Goal: Book appointment/travel/reservation

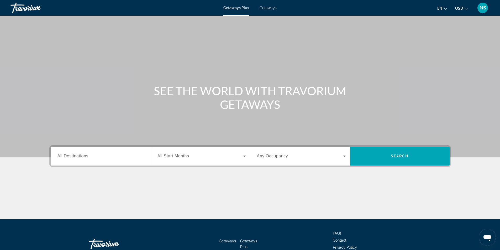
click at [69, 156] on span "All Destinations" at bounding box center [72, 156] width 31 height 4
click at [69, 156] on input "Destination All Destinations" at bounding box center [101, 156] width 89 height 6
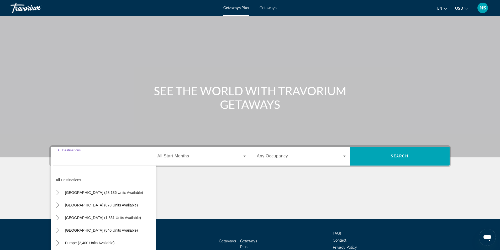
scroll to position [34, 0]
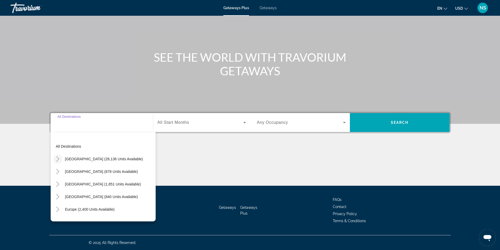
click at [56, 159] on icon "Toggle United States (28,136 units available)" at bounding box center [57, 158] width 5 height 5
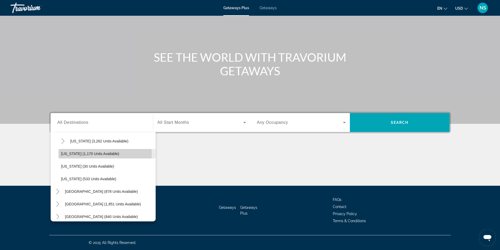
click at [72, 154] on span "[US_STATE] (1,170 units available)" at bounding box center [90, 154] width 58 height 4
type input "**********"
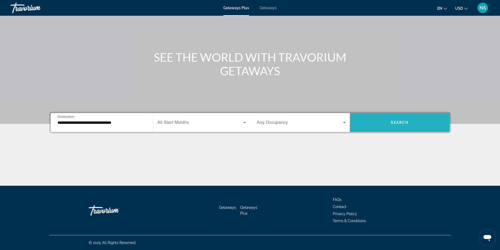
click at [389, 120] on span "Search widget" at bounding box center [400, 122] width 100 height 13
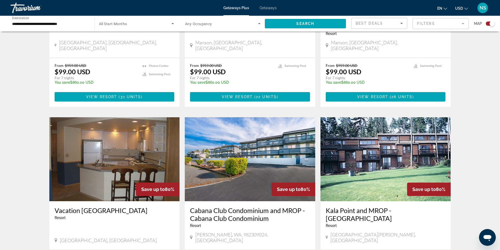
scroll to position [770, 0]
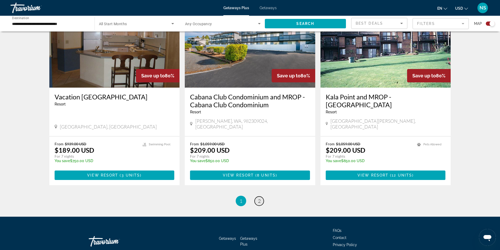
click at [258, 198] on span "2" at bounding box center [259, 201] width 3 height 6
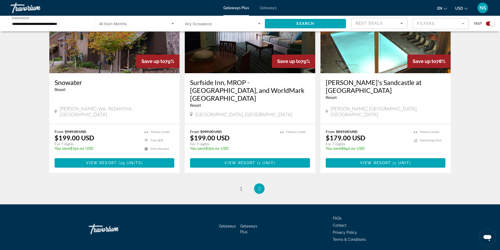
scroll to position [421, 0]
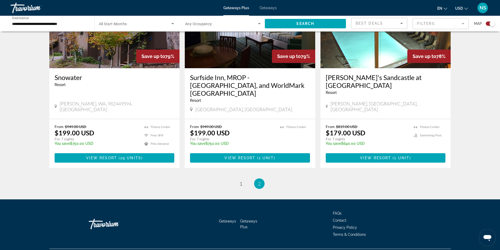
click at [267, 9] on span "Getaways" at bounding box center [268, 8] width 17 height 4
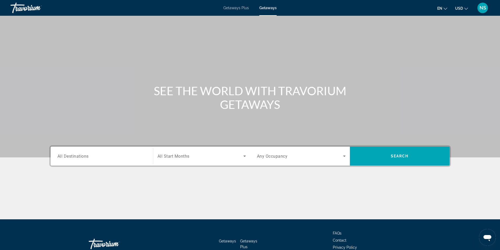
click at [64, 154] on span "All Destinations" at bounding box center [72, 156] width 31 height 5
click at [64, 154] on input "Destination All Destinations" at bounding box center [101, 156] width 89 height 6
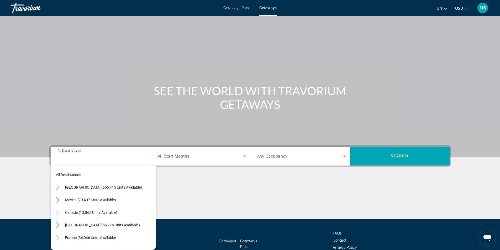
scroll to position [34, 0]
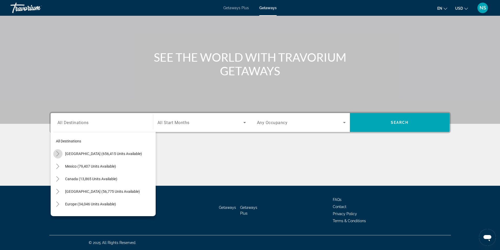
click at [56, 154] on icon "Toggle United States (656,415 units available)" at bounding box center [57, 153] width 5 height 5
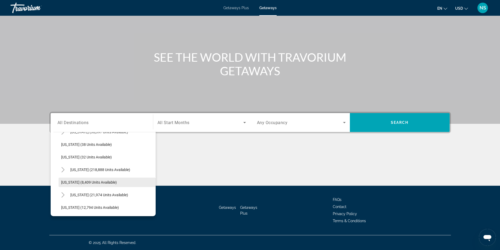
scroll to position [0, 0]
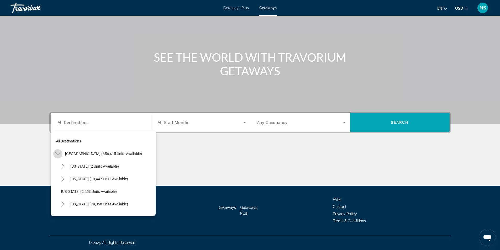
click at [58, 153] on icon "Toggle United States (656,415 units available)" at bounding box center [57, 153] width 5 height 5
click at [59, 154] on icon "Toggle United States (656,415 units available)" at bounding box center [57, 153] width 5 height 5
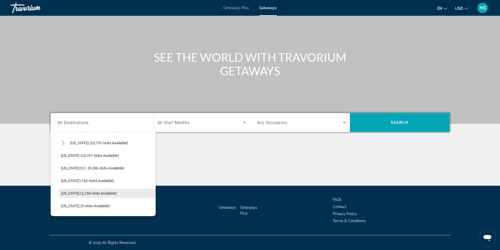
scroll to position [525, 0]
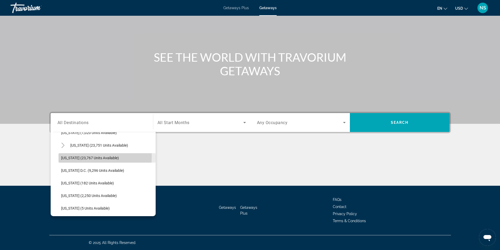
click at [82, 157] on span "[US_STATE] (23,767 units available)" at bounding box center [90, 158] width 58 height 4
type input "**********"
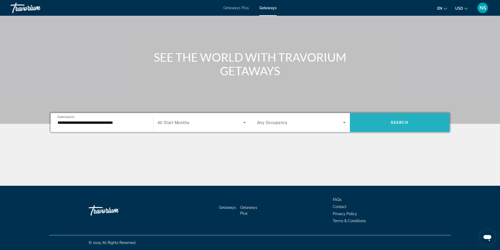
click at [387, 124] on span "Search widget" at bounding box center [400, 122] width 100 height 13
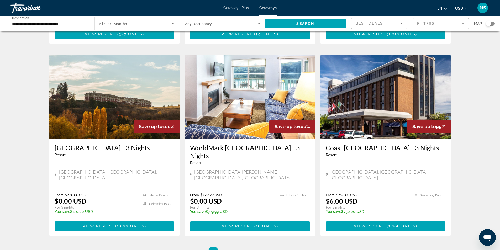
scroll to position [600, 0]
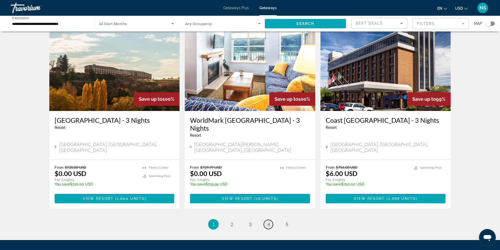
click at [268, 222] on span "4" at bounding box center [268, 225] width 3 height 6
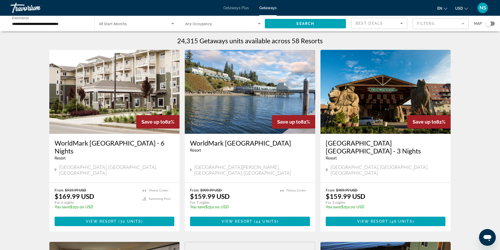
click at [380, 132] on img "Main content" at bounding box center [386, 92] width 130 height 84
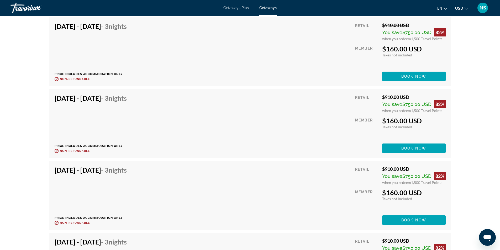
scroll to position [1264, 0]
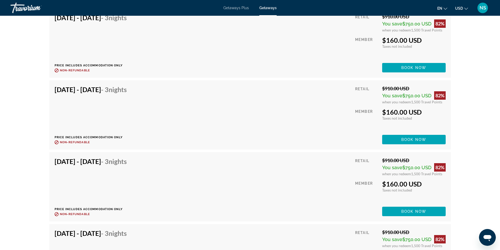
click at [114, 88] on h4 "[DATE] - [DATE] - 3 Nights" at bounding box center [91, 90] width 72 height 8
click at [304, 113] on div "[DATE] - [DATE] - 3 Nights Price includes accommodation only Refundable until :…" at bounding box center [250, 115] width 391 height 59
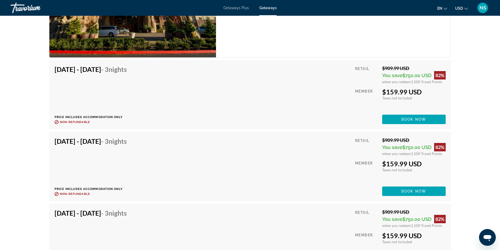
scroll to position [739, 0]
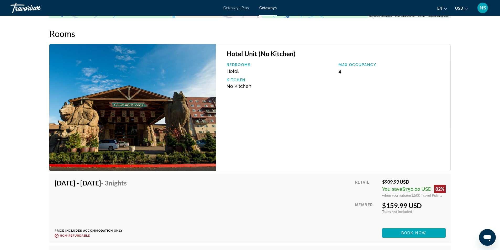
click at [175, 112] on img "Main content" at bounding box center [132, 107] width 167 height 127
